Goal: Find specific fact: Find specific fact

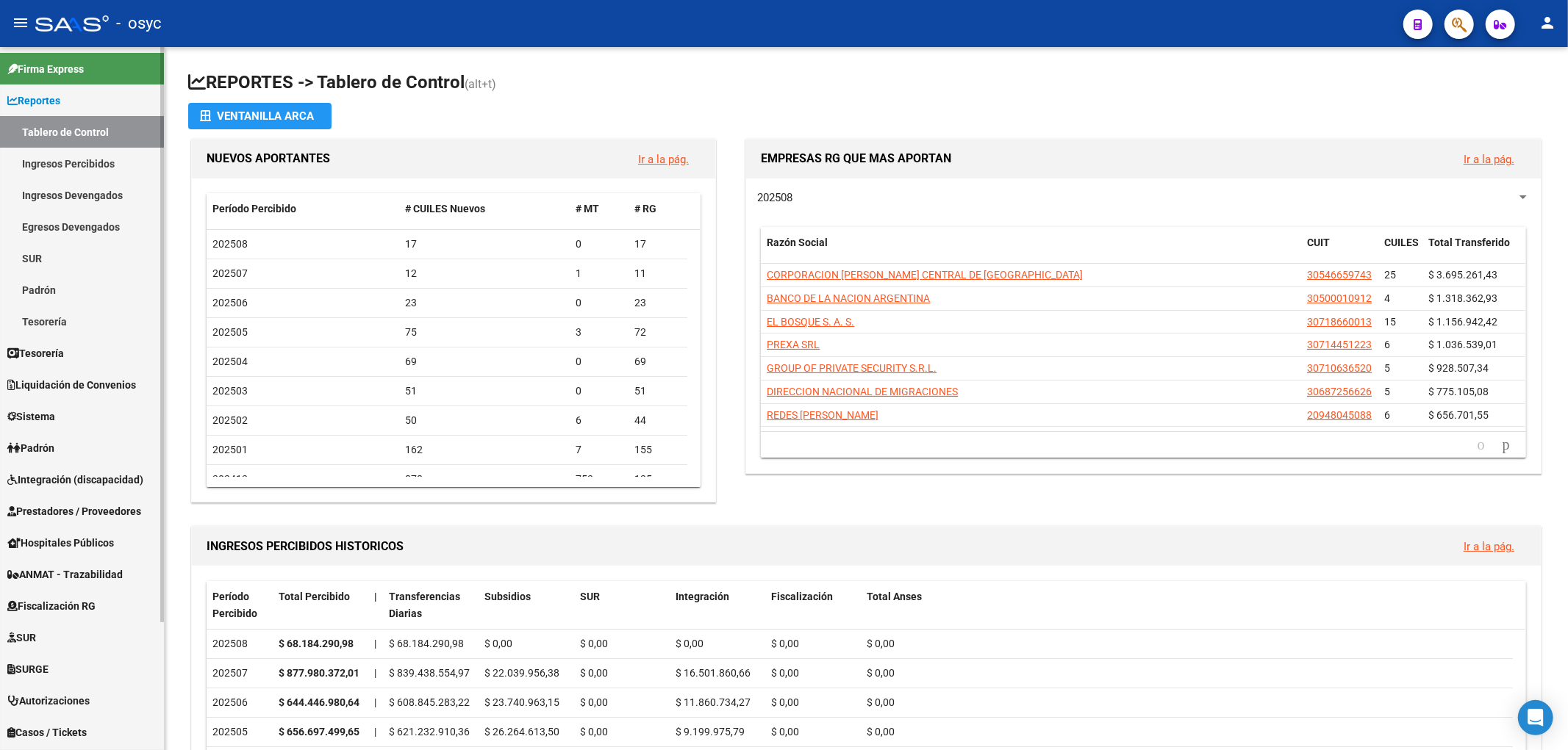
click at [77, 216] on link "Egresos Devengados" at bounding box center [82, 226] width 164 height 32
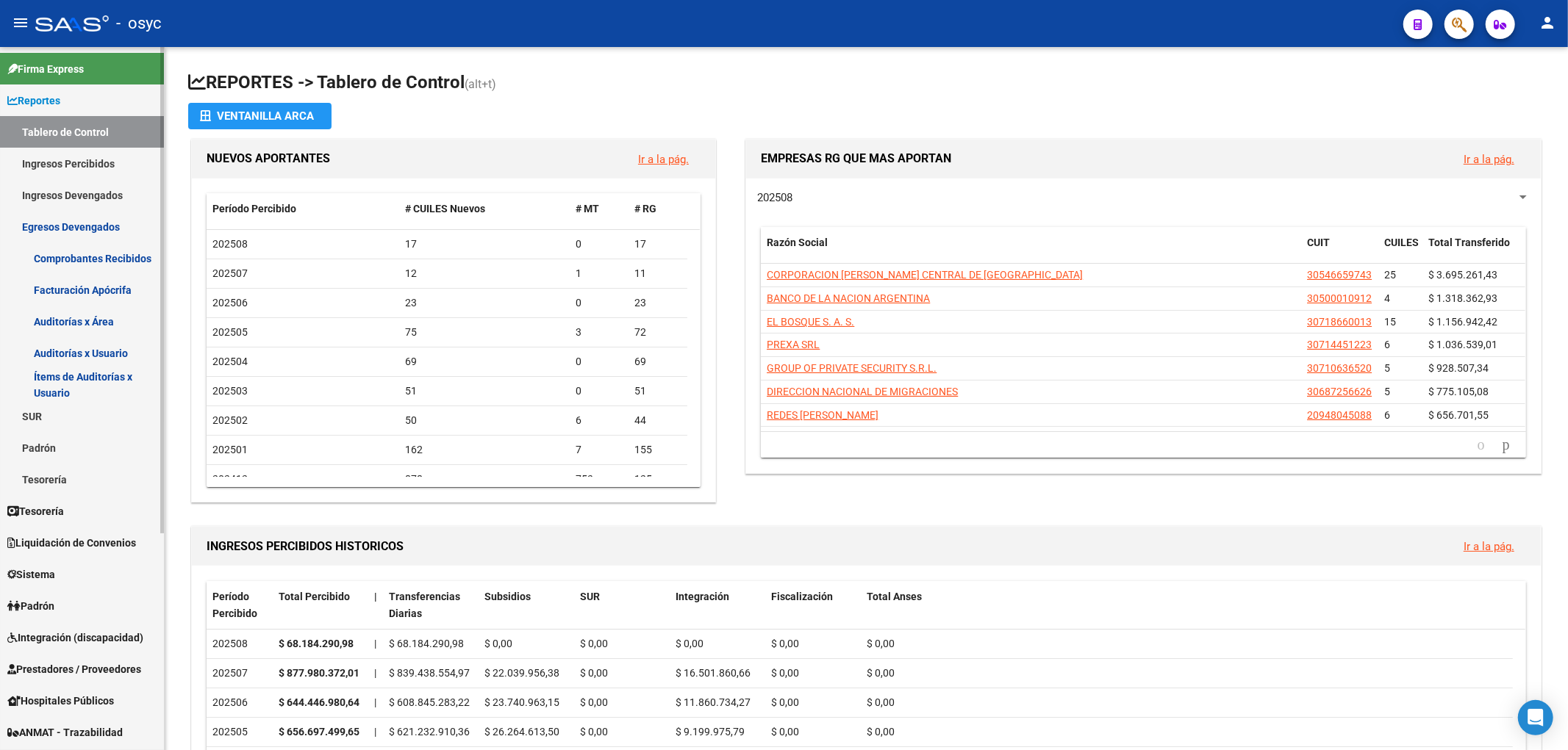
click at [82, 252] on link "Comprobantes Recibidos" at bounding box center [82, 258] width 164 height 32
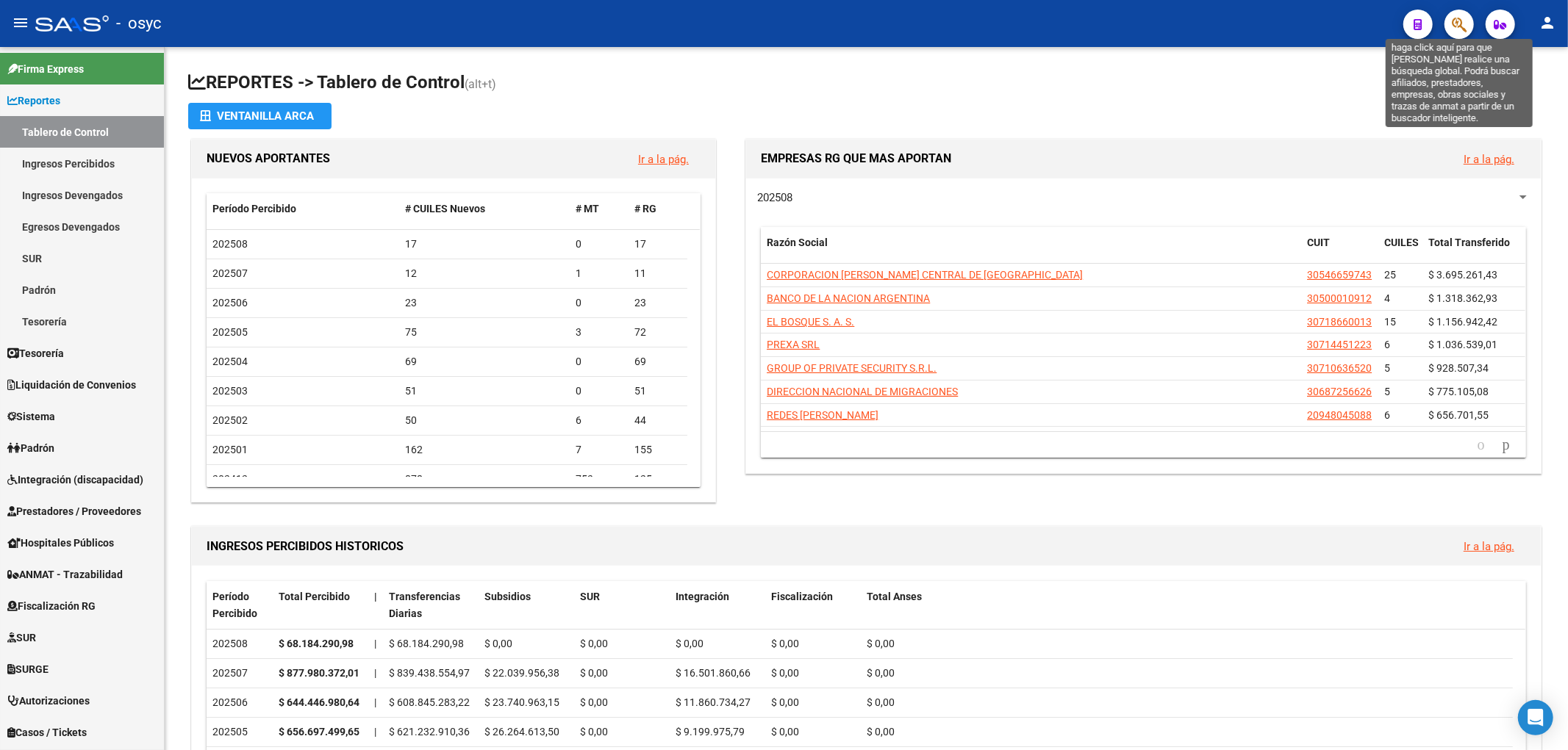
click at [1467, 23] on icon "button" at bounding box center [1459, 24] width 14 height 17
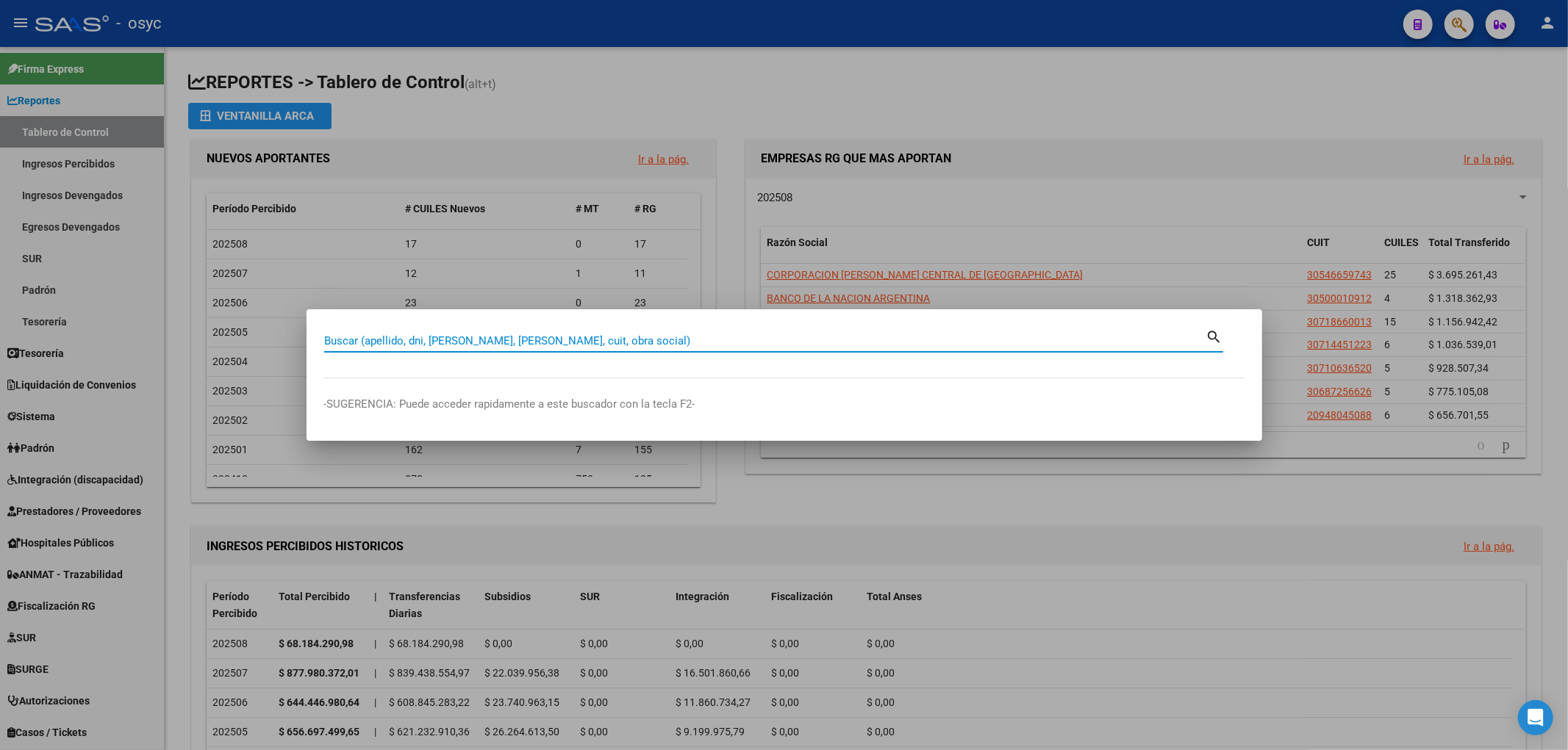
paste input "39918328"
type input "39918328"
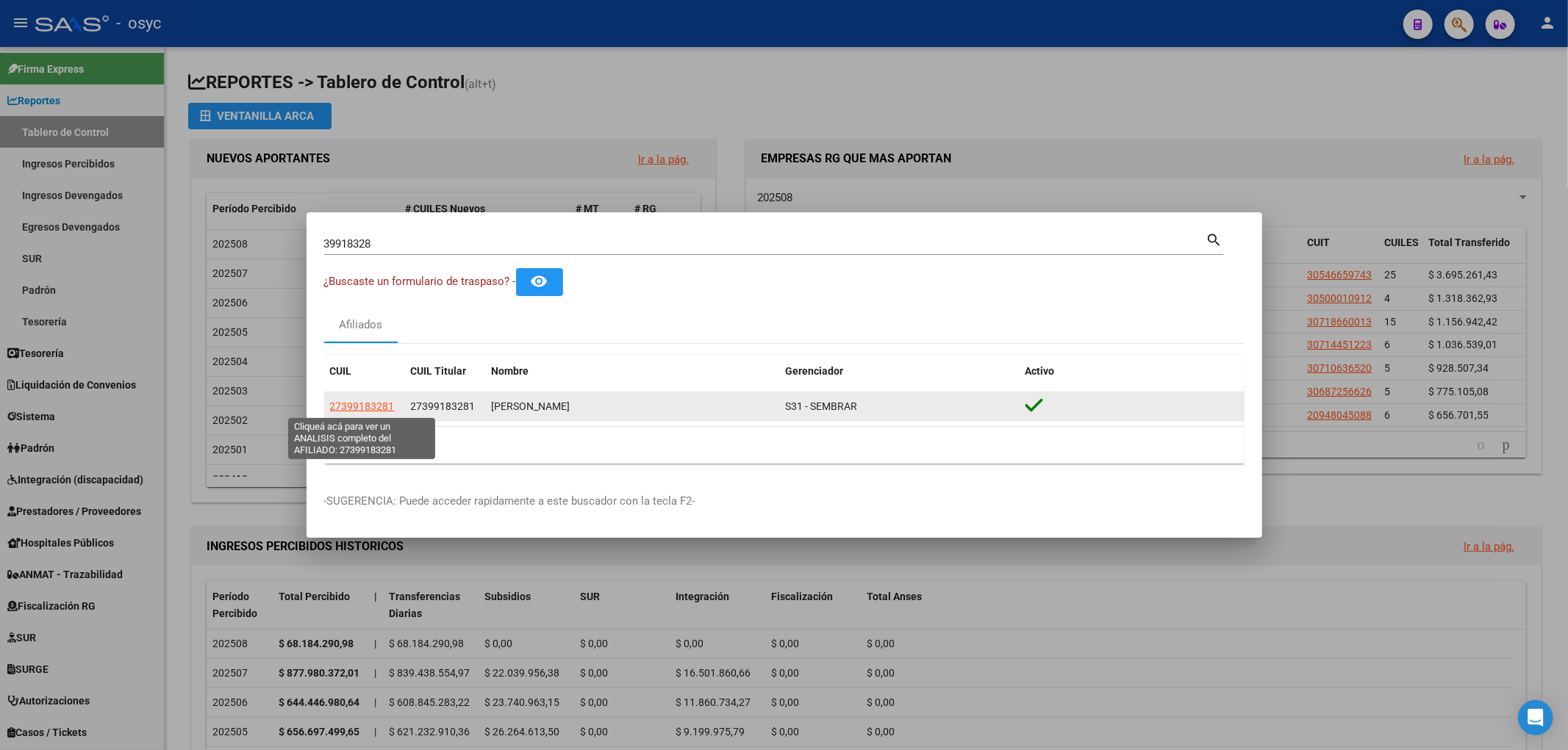
click at [379, 405] on span "27399183281" at bounding box center [361, 406] width 64 height 12
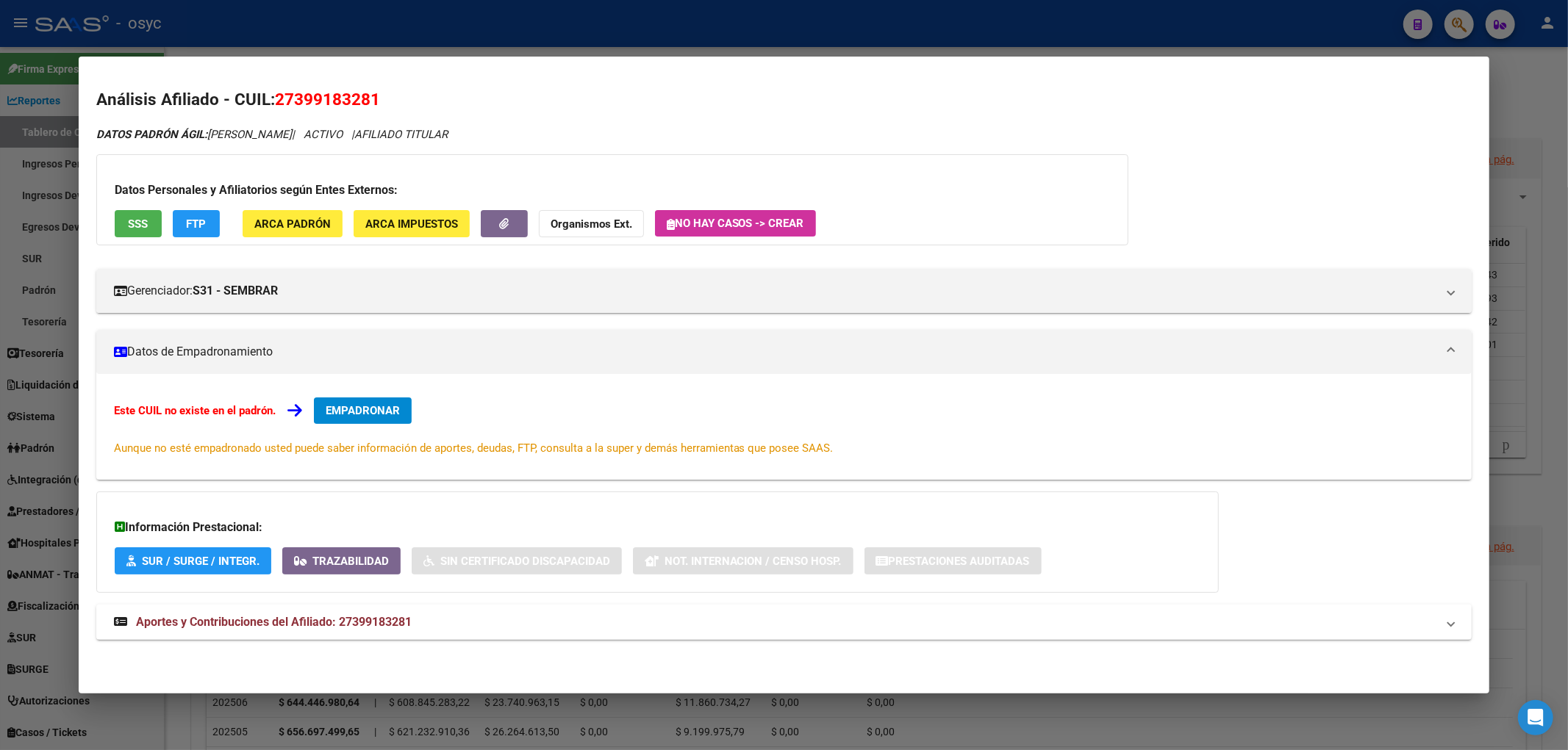
click at [188, 222] on span "FTP" at bounding box center [196, 224] width 20 height 14
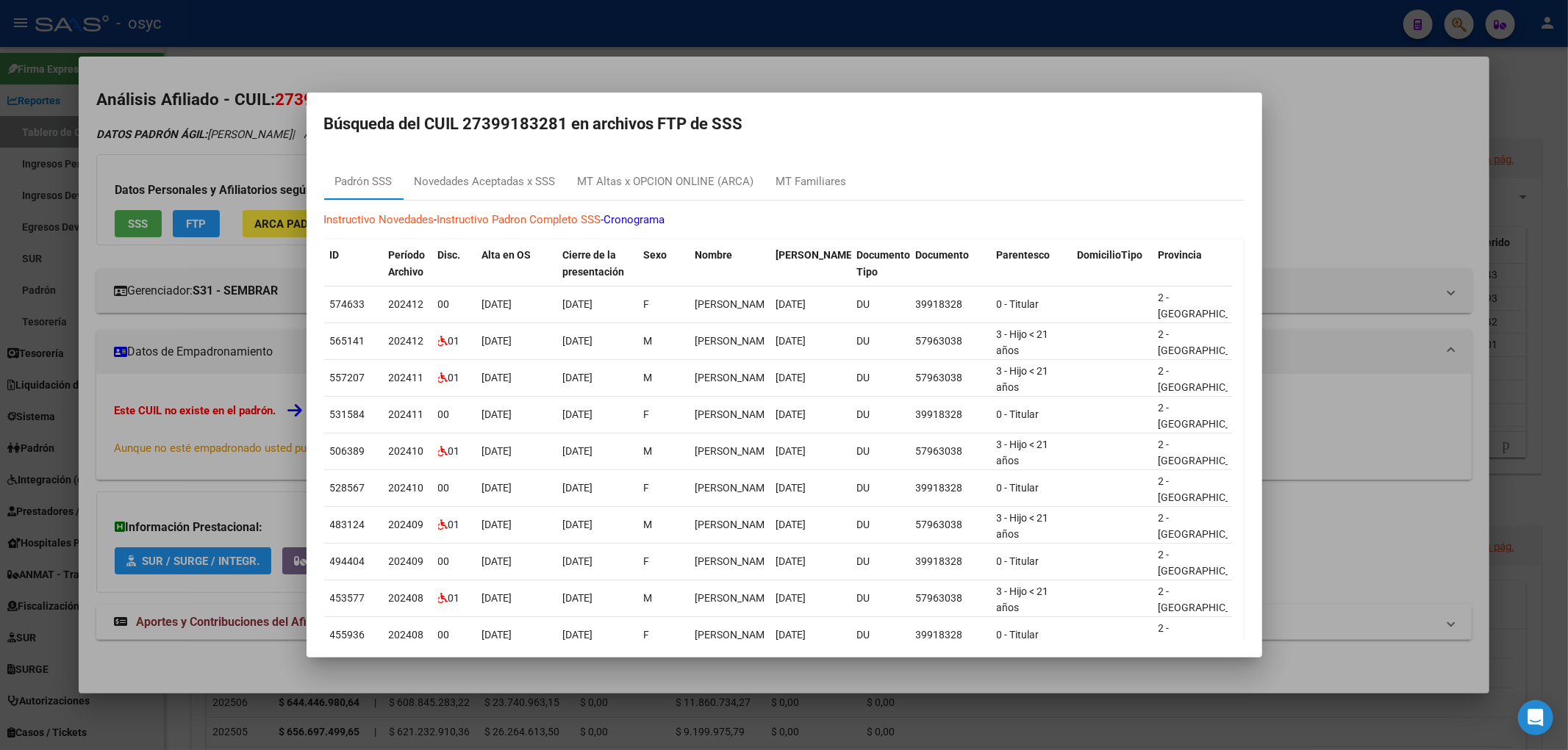
click at [144, 221] on div at bounding box center [784, 375] width 1568 height 750
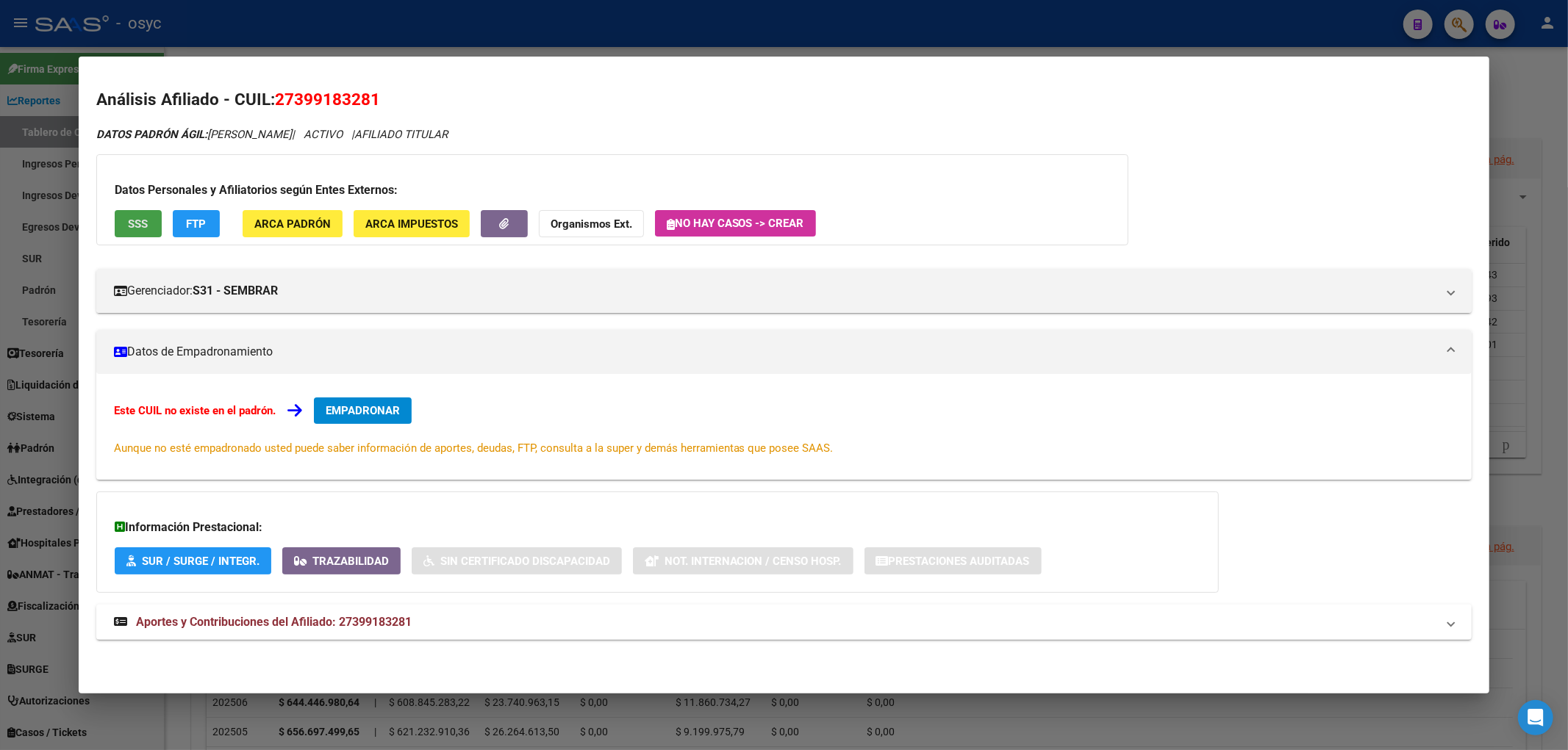
click at [144, 222] on span "SSS" at bounding box center [138, 224] width 20 height 14
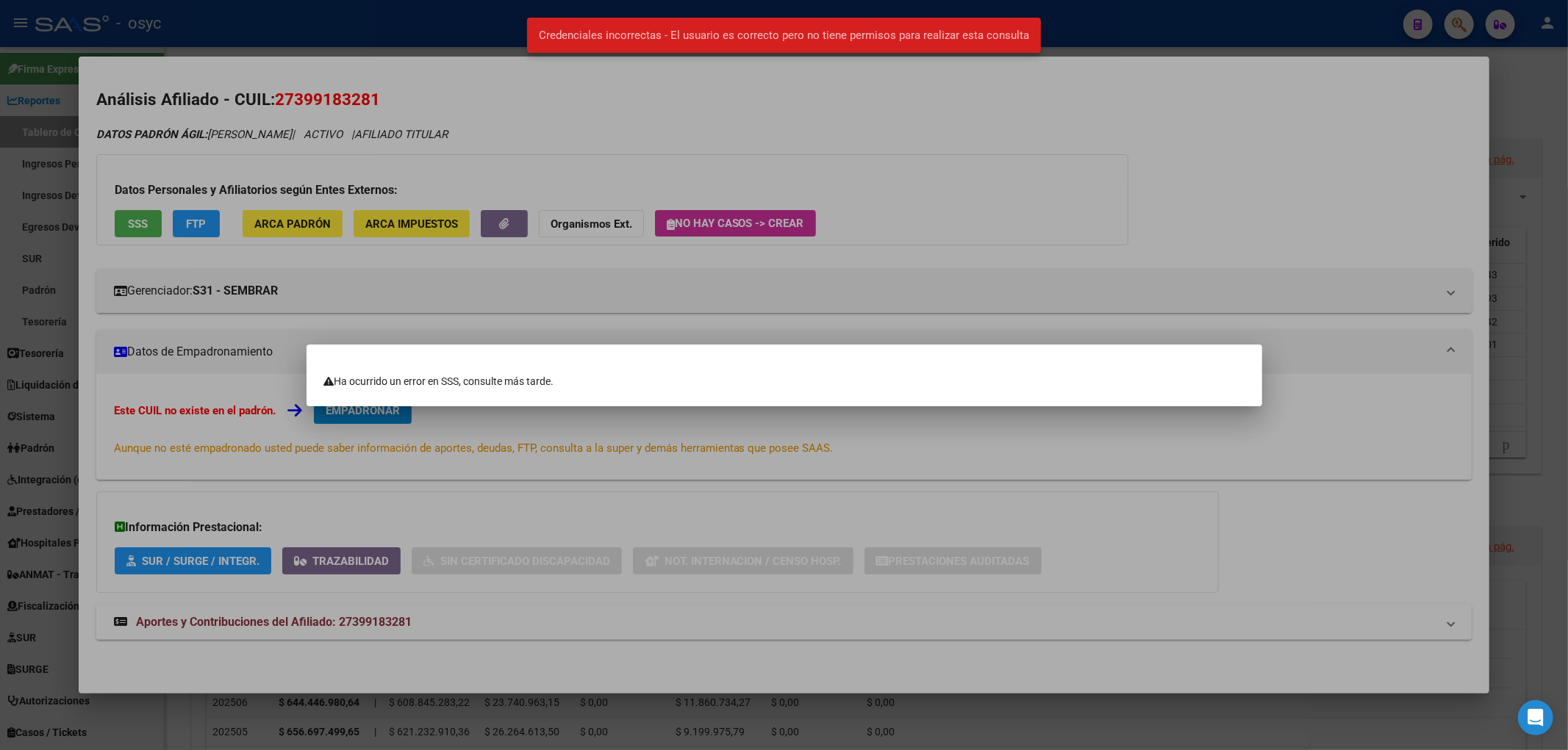
drag, startPoint x: 234, startPoint y: 191, endPoint x: 250, endPoint y: 193, distance: 16.1
click at [250, 193] on div at bounding box center [784, 375] width 1568 height 750
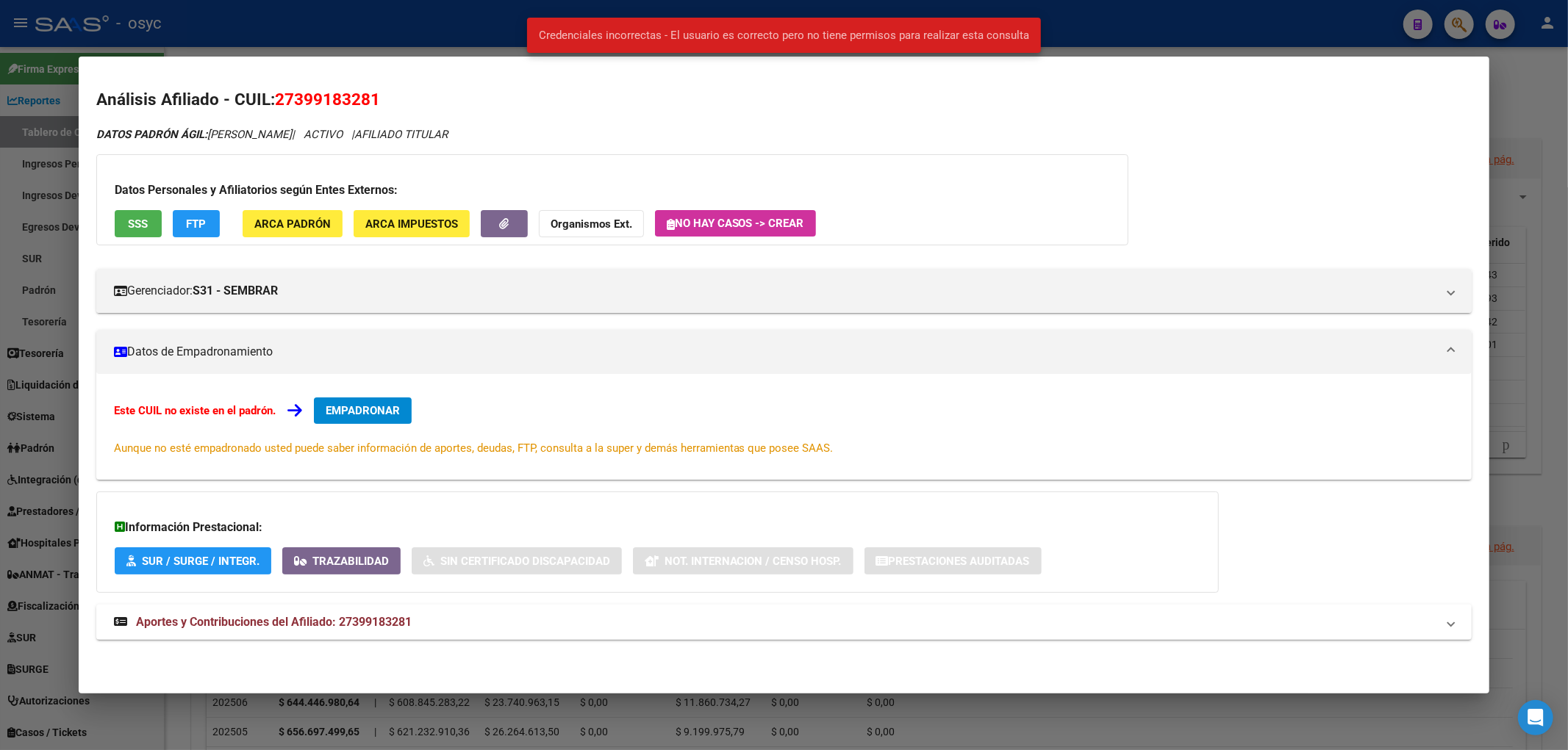
click at [335, 230] on button "ARCA Padrón" at bounding box center [293, 224] width 100 height 27
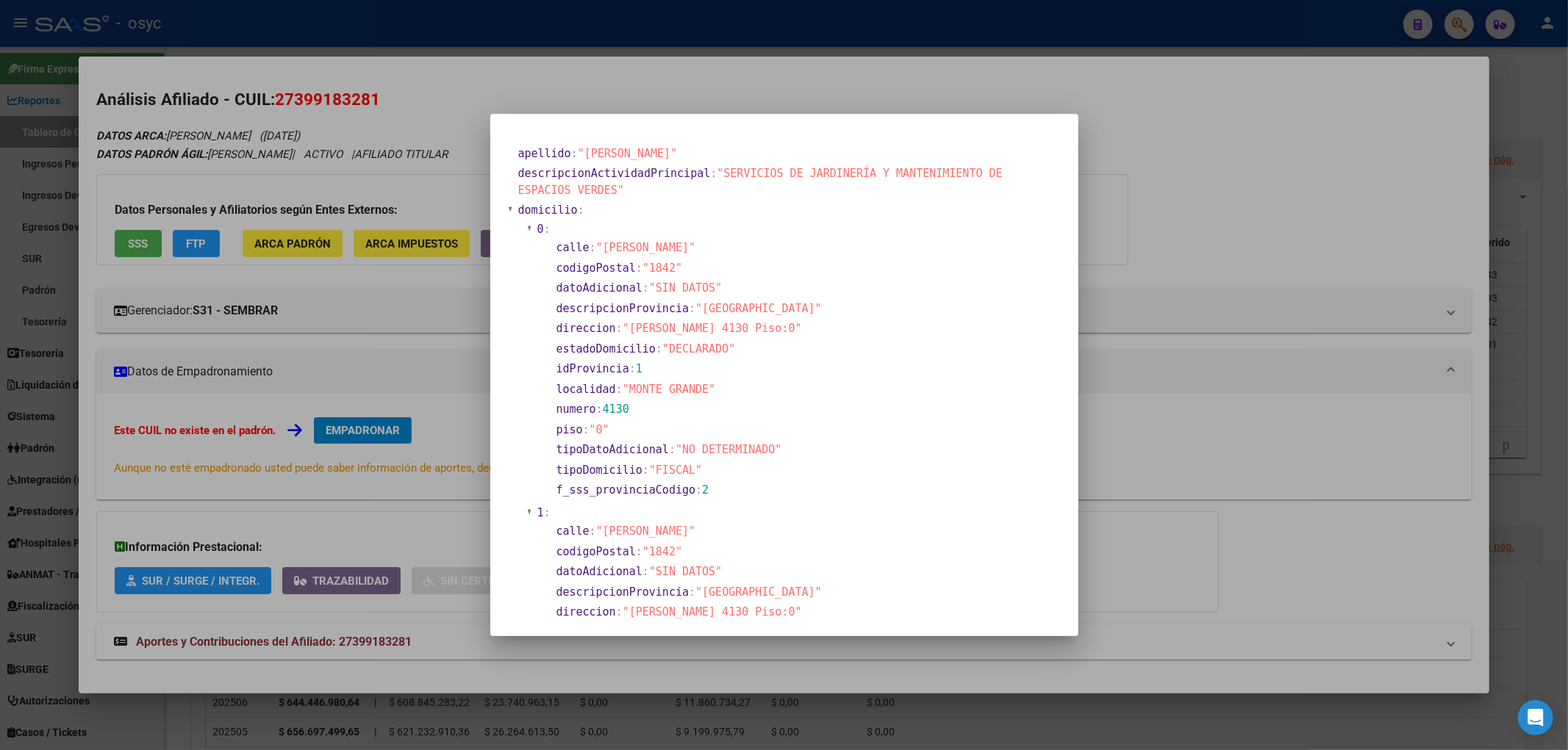
click at [380, 185] on div at bounding box center [784, 375] width 1568 height 750
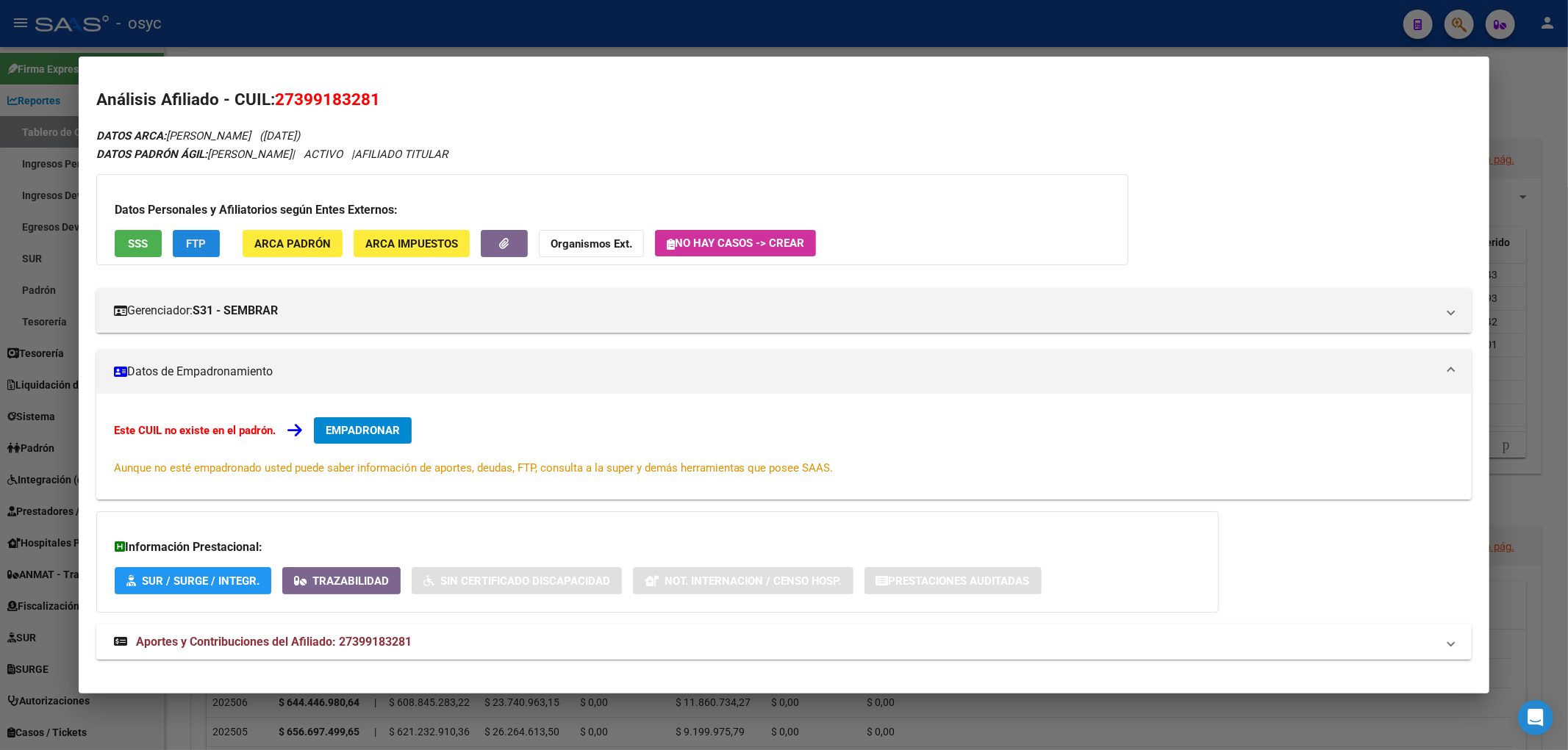
click at [179, 239] on button "FTP" at bounding box center [197, 244] width 47 height 27
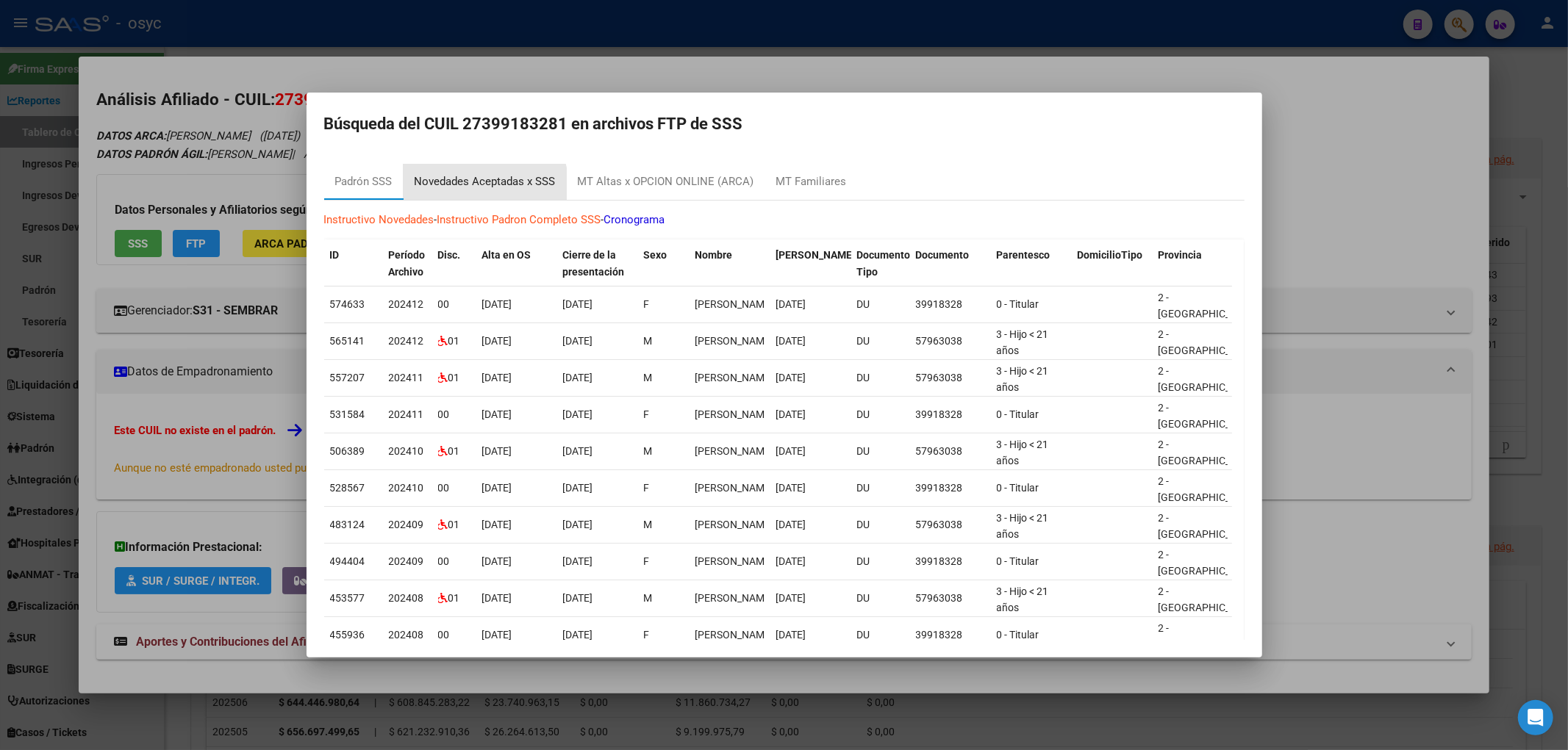
click at [478, 188] on div "Novedades Aceptadas x SSS" at bounding box center [486, 182] width 141 height 17
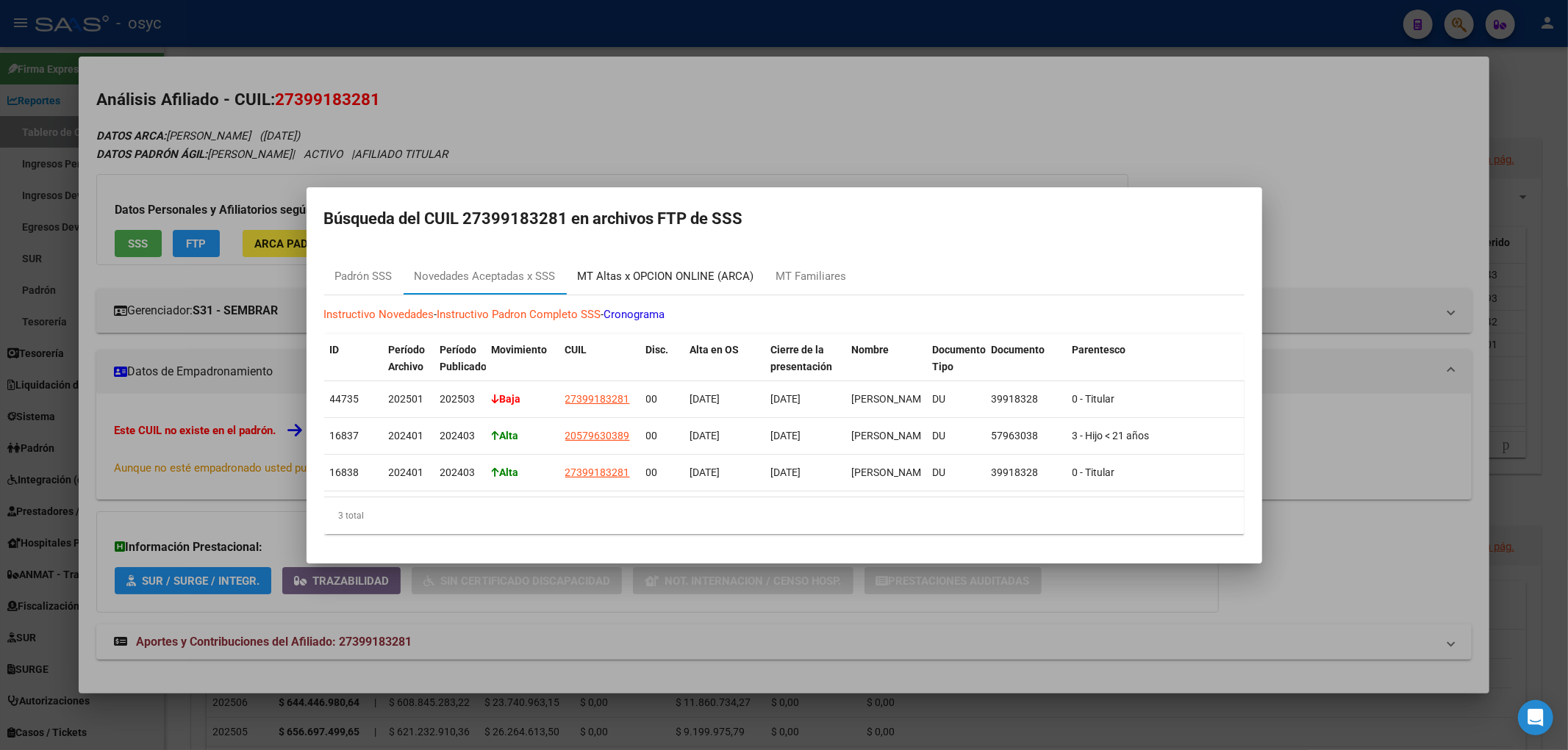
click at [643, 274] on div "MT Altas x OPCION ONLINE (ARCA)" at bounding box center [666, 276] width 177 height 17
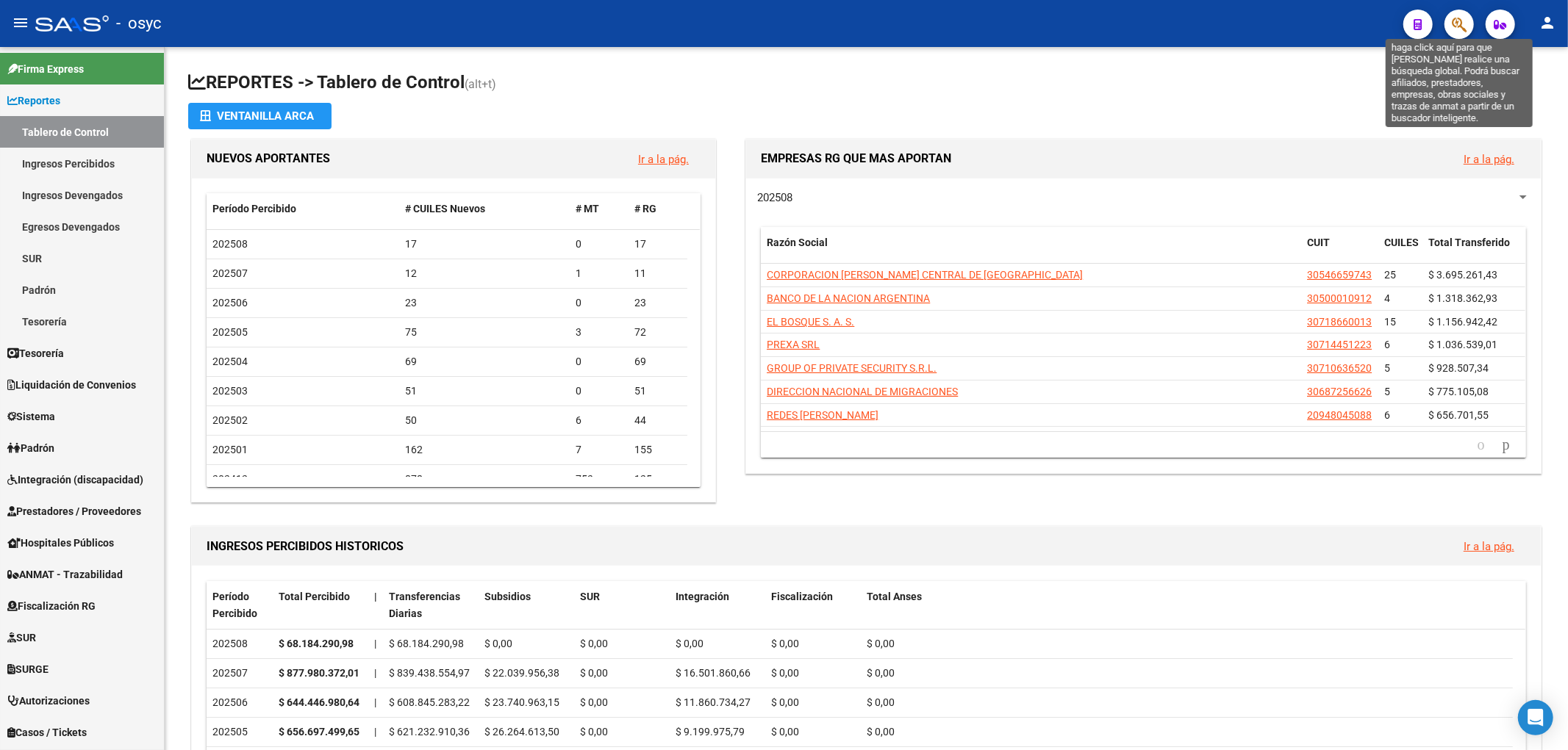
click at [1464, 23] on icon "button" at bounding box center [1459, 24] width 14 height 17
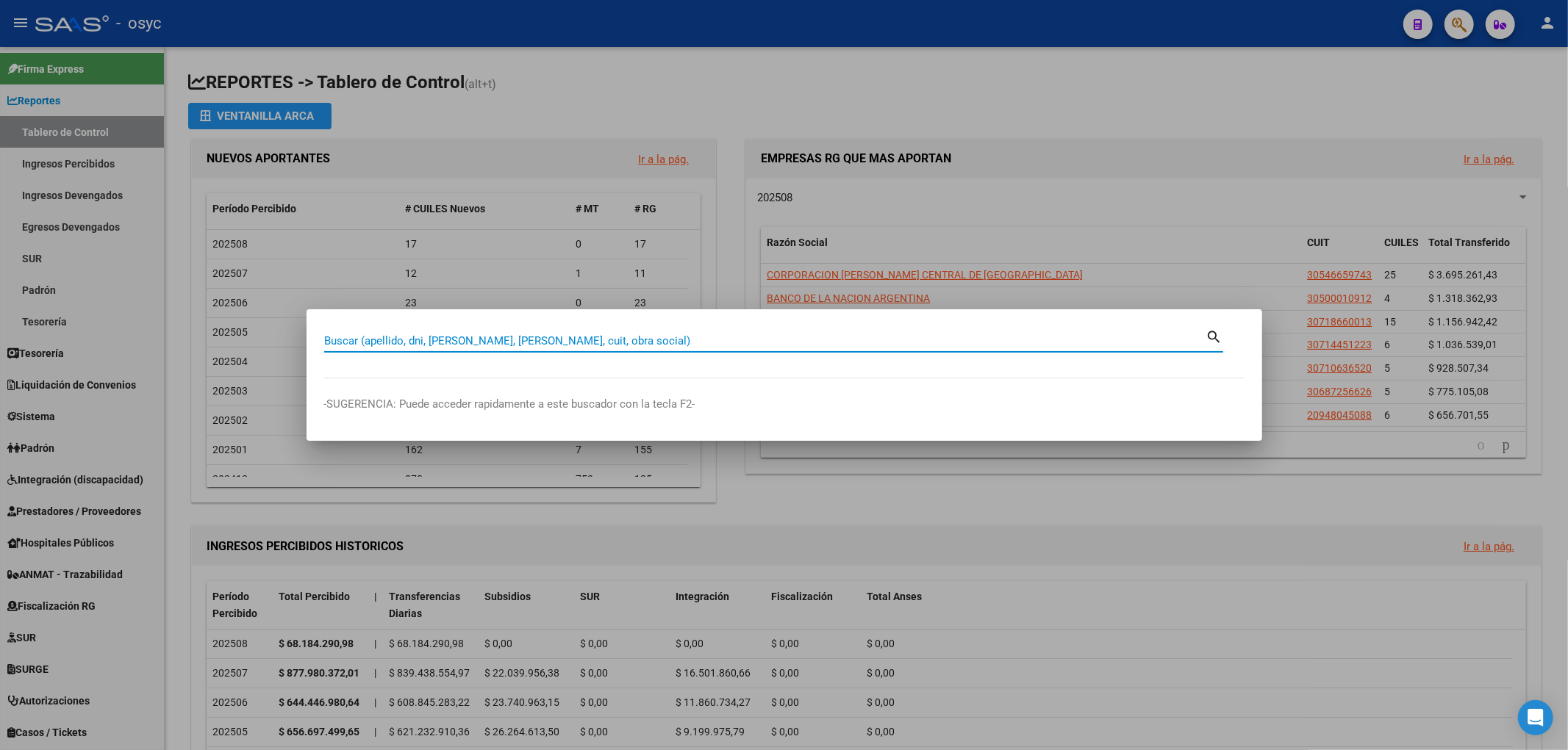
click at [723, 339] on input "Buscar (apellido, dni, cuil, nro traspaso, cuit, obra social)" at bounding box center [765, 341] width 882 height 14
drag, startPoint x: 375, startPoint y: 304, endPoint x: 0, endPoint y: 314, distance: 375.1
click at [0, 314] on div "Buscar (apellido, dni, cuil, nro traspaso, cuit, obra social) search -SUGERENCI…" at bounding box center [784, 375] width 1568 height 750
paste input "70692701"
type input "70692701"
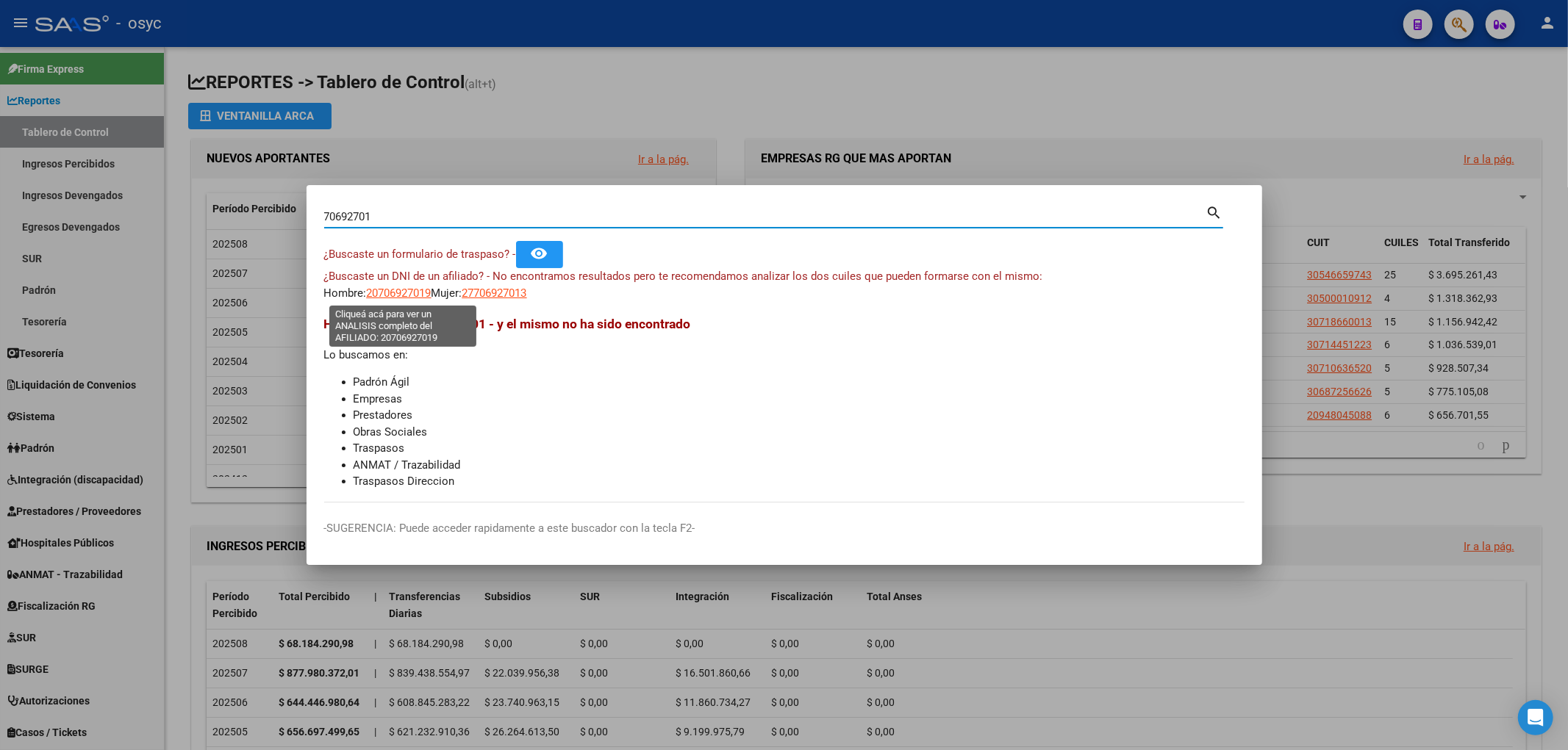
click at [412, 296] on span "20706927019" at bounding box center [399, 293] width 64 height 14
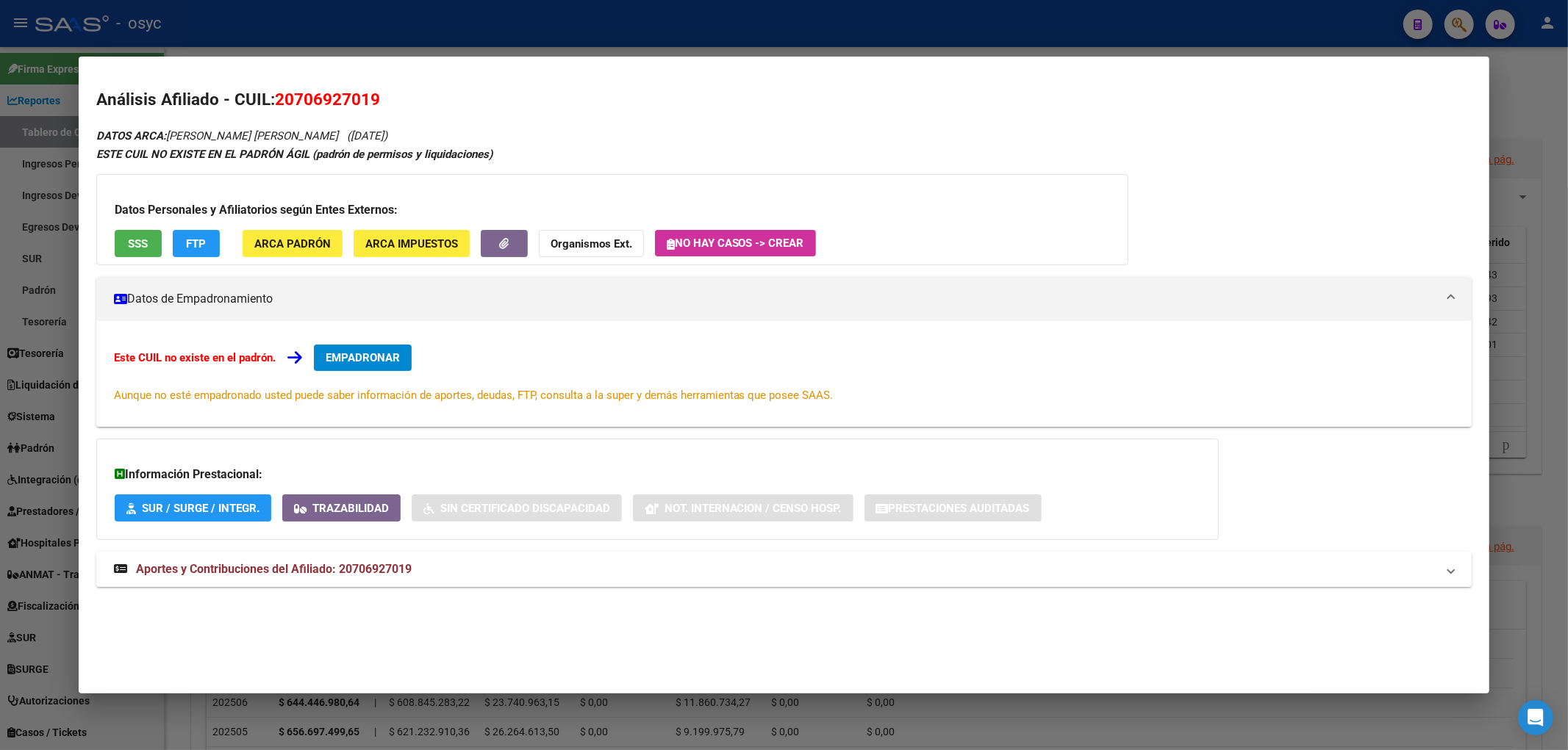
click at [635, 34] on div at bounding box center [784, 375] width 1568 height 750
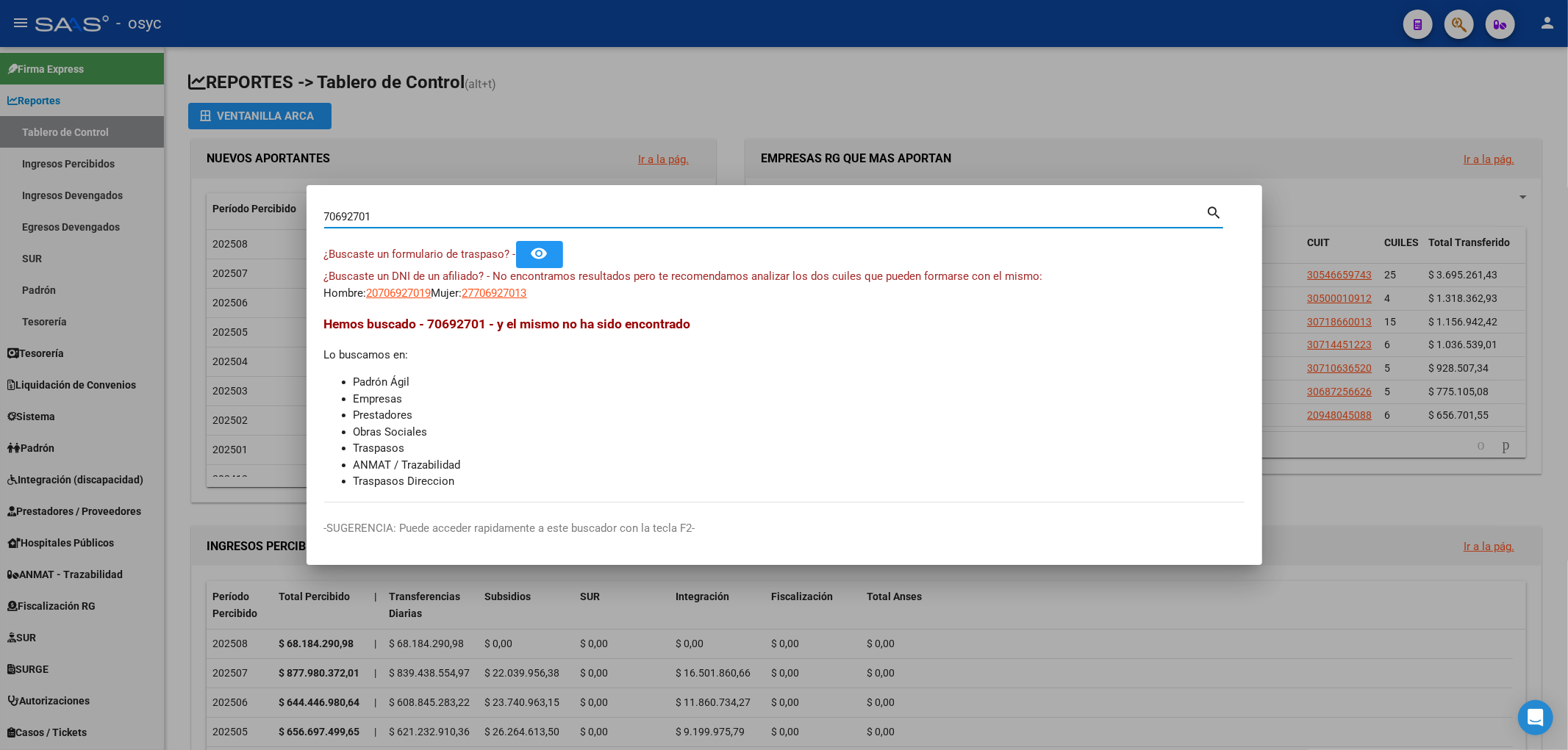
drag, startPoint x: 620, startPoint y: 216, endPoint x: 3, endPoint y: 178, distance: 618.2
click at [0, 178] on div "70692701 Buscar (apellido, dni, cuil, nro traspaso, cuit, obra social) search ¿…" at bounding box center [784, 375] width 1568 height 750
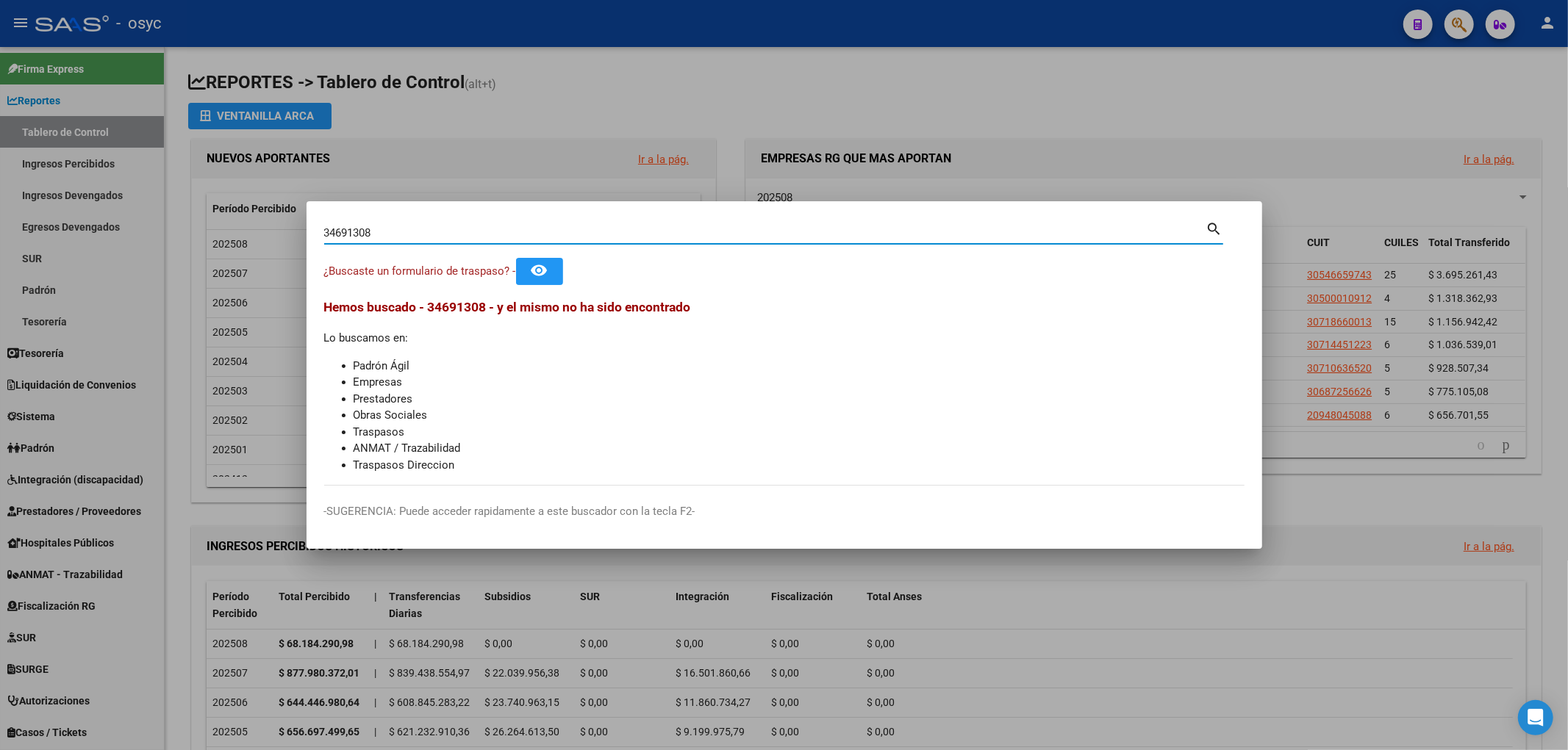
type input "34691308"
